Goal: Transaction & Acquisition: Purchase product/service

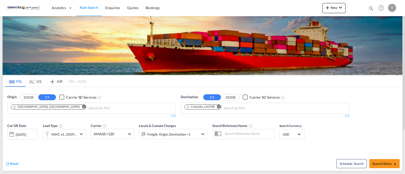
click at [220, 106] on md-icon "Remove" at bounding box center [219, 107] width 4 height 4
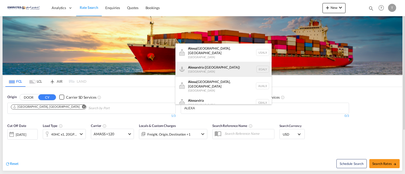
type input "ALEXA"
click at [212, 70] on div "[PERSON_NAME] ([GEOGRAPHIC_DATA]) [GEOGRAPHIC_DATA] EGALY" at bounding box center [223, 69] width 96 height 15
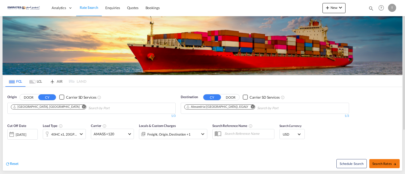
click at [383, 162] on button "Search Rates" at bounding box center [384, 163] width 30 height 9
type input "AEJEA to EGALY / [DATE]"
